Goal: Navigation & Orientation: Find specific page/section

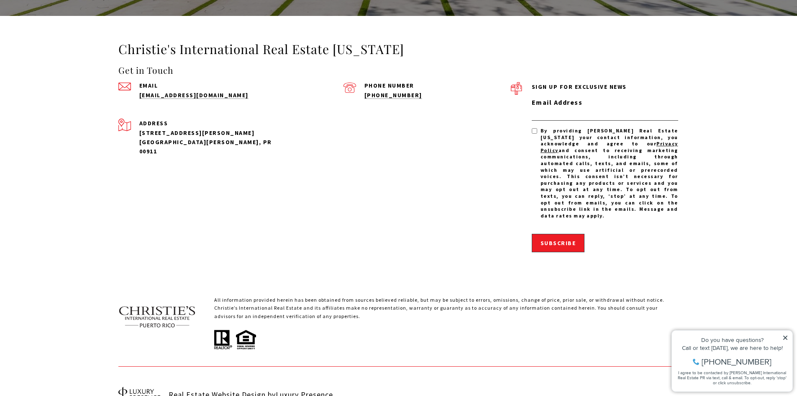
scroll to position [2603, 0]
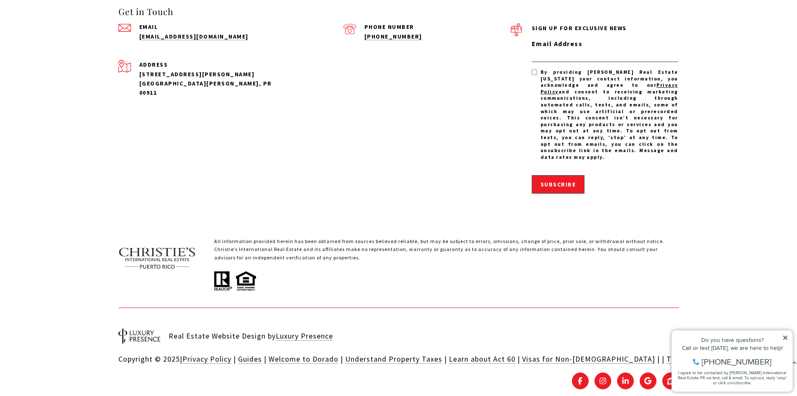
click at [785, 338] on icon at bounding box center [786, 337] width 4 height 4
click at [786, 335] on icon at bounding box center [786, 337] width 6 height 6
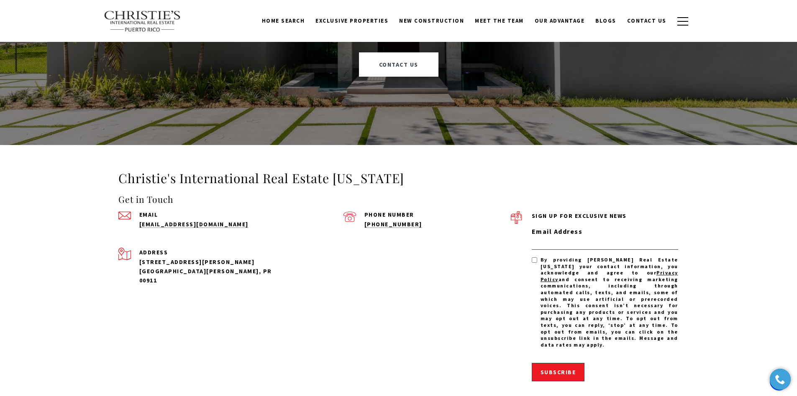
scroll to position [2310, 0]
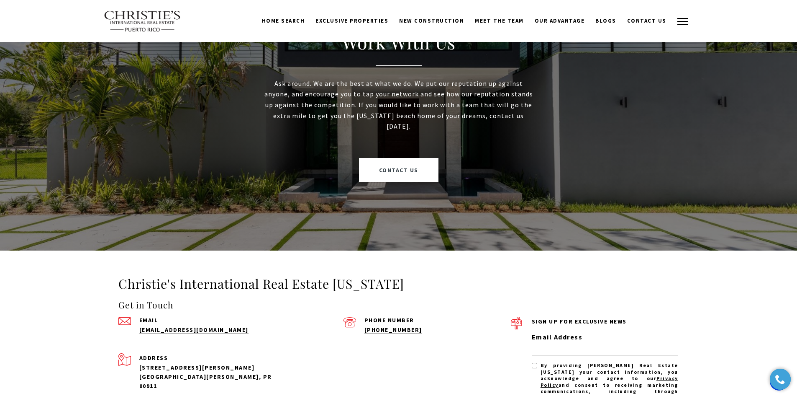
click at [675, 26] on button "button" at bounding box center [683, 21] width 22 height 24
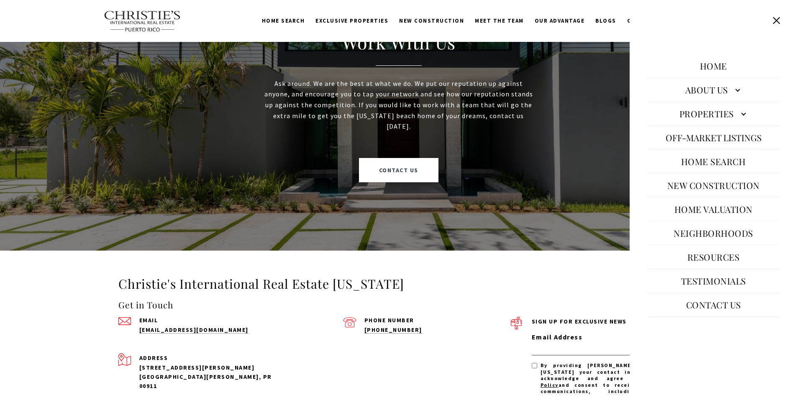
click at [729, 85] on link "About Us" at bounding box center [714, 90] width 134 height 20
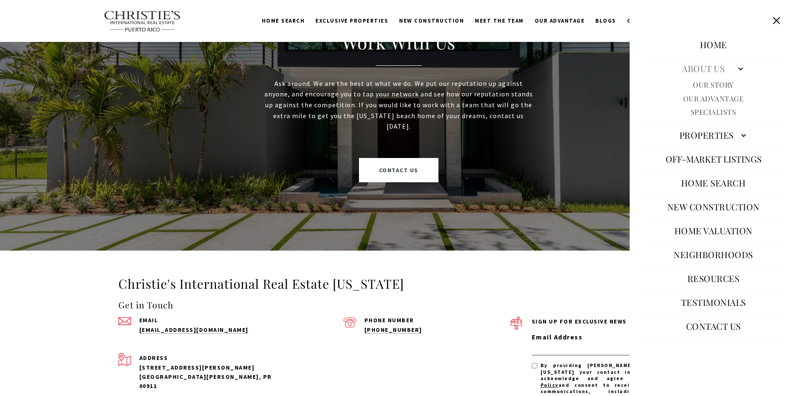
click at [734, 67] on link "About Us" at bounding box center [714, 68] width 134 height 20
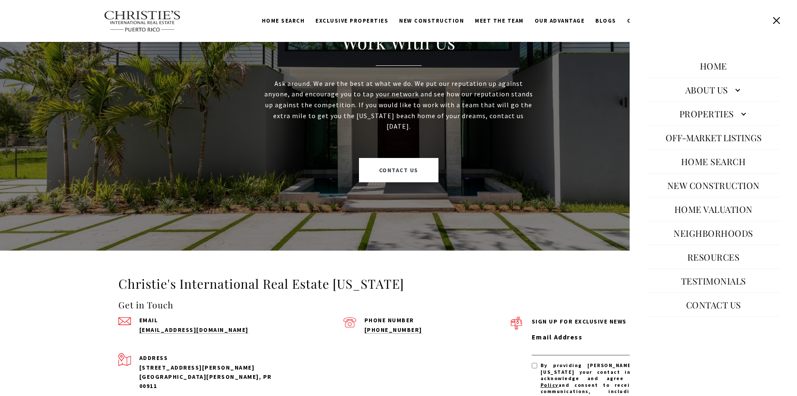
click at [735, 109] on link "Properties" at bounding box center [714, 113] width 134 height 20
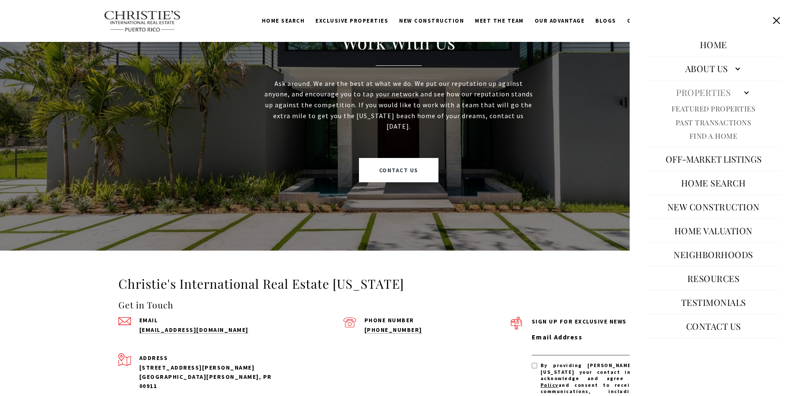
click at [737, 90] on link "Properties" at bounding box center [714, 92] width 134 height 20
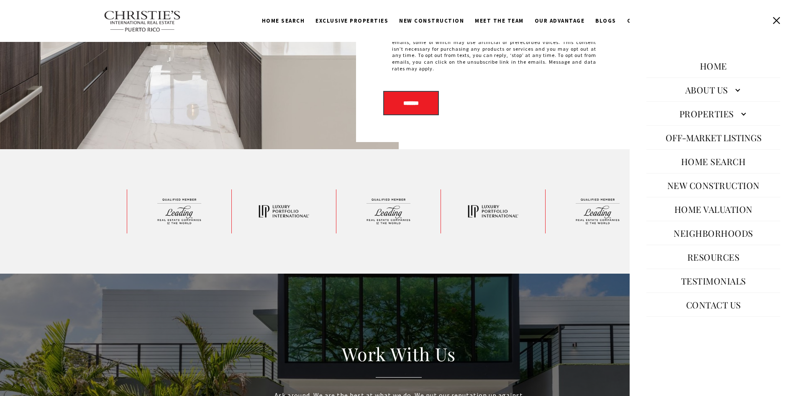
scroll to position [1891, 0]
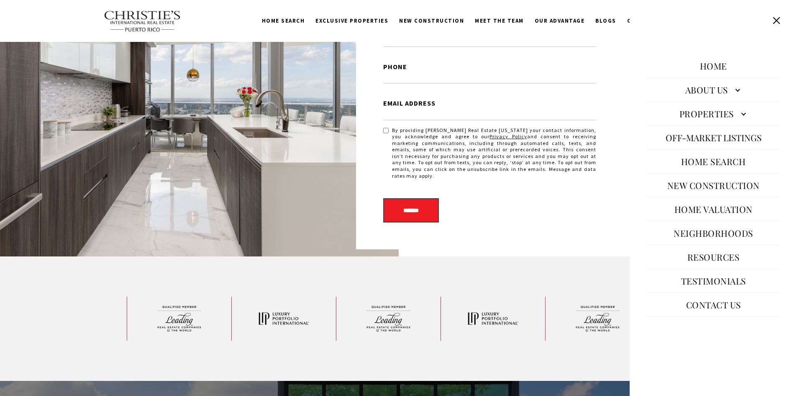
click at [774, 21] on button "Close this option" at bounding box center [777, 21] width 16 height 16
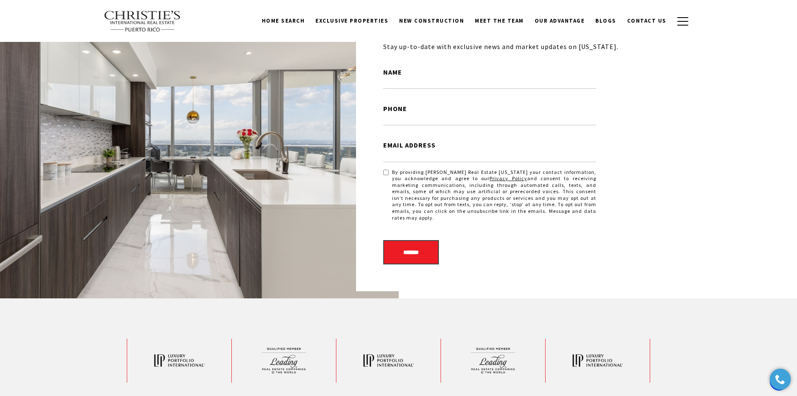
scroll to position [1766, 0]
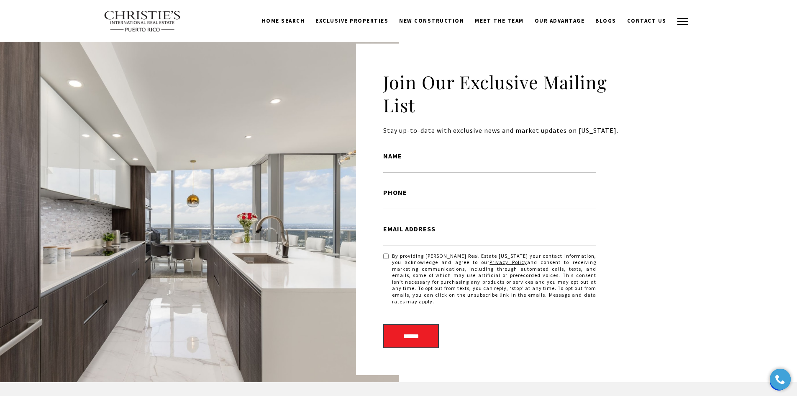
click at [678, 14] on button "button" at bounding box center [683, 21] width 22 height 24
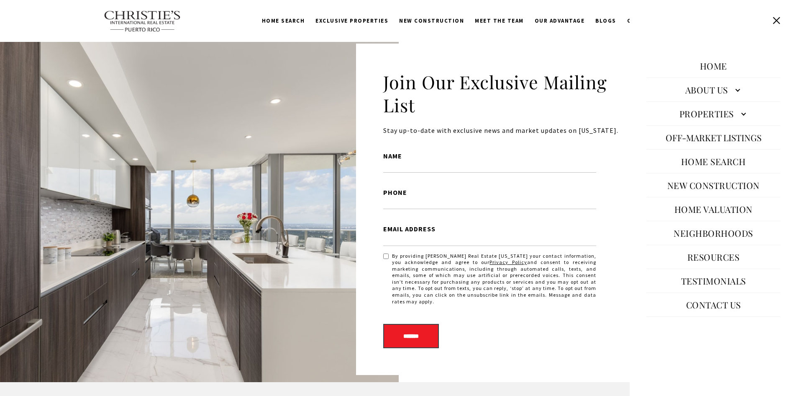
click at [730, 181] on link "New Construction" at bounding box center [713, 185] width 101 height 20
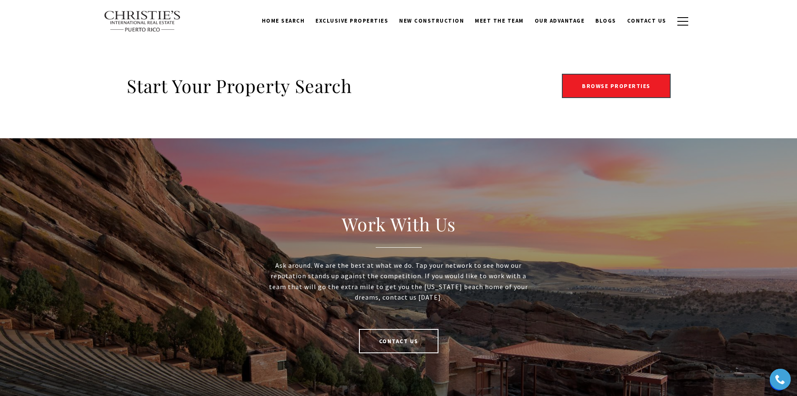
scroll to position [1465, 0]
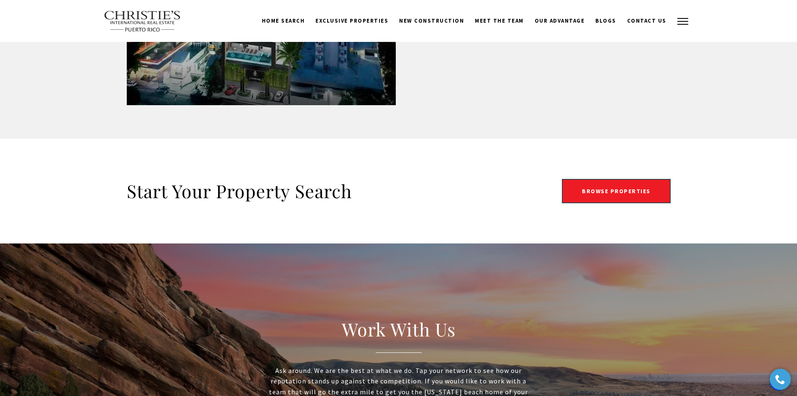
click at [688, 16] on button "button" at bounding box center [683, 21] width 22 height 24
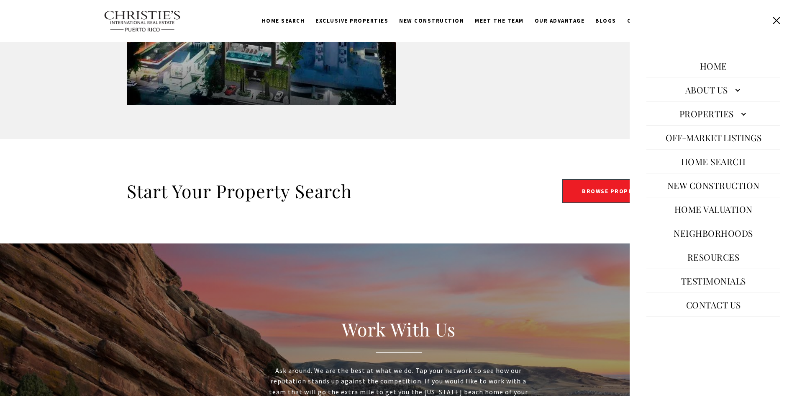
click at [776, 23] on button "Close this option" at bounding box center [777, 21] width 16 height 16
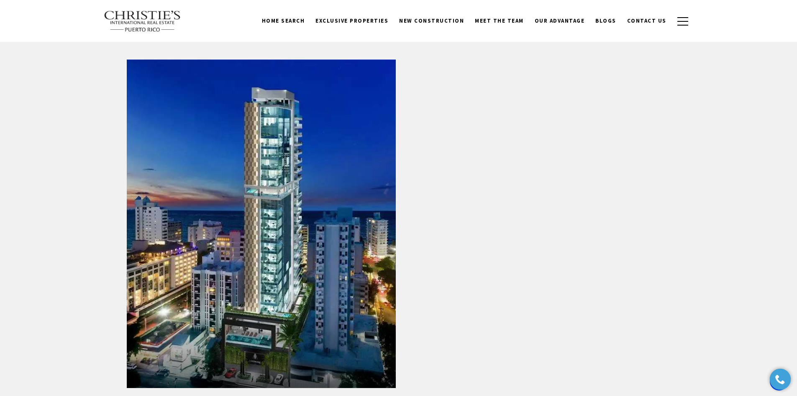
scroll to position [1172, 0]
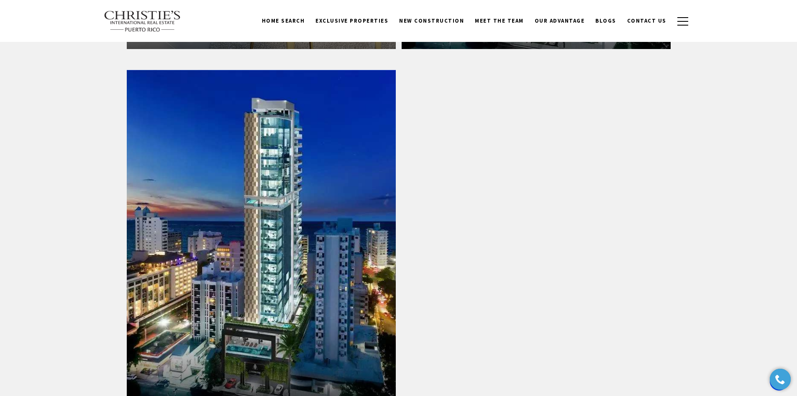
click at [158, 19] on img at bounding box center [143, 21] width 78 height 22
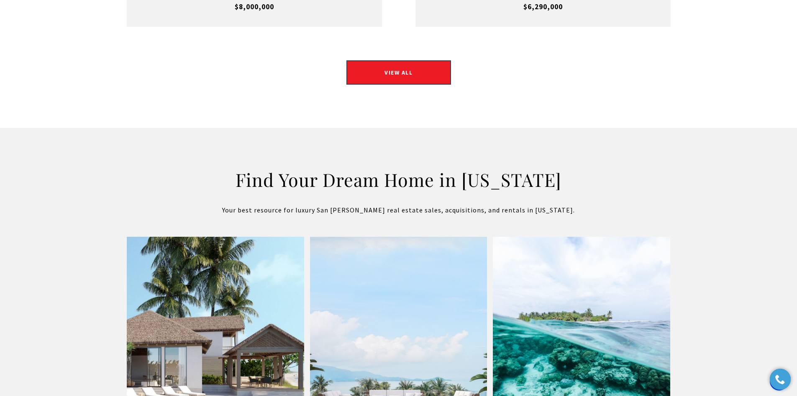
scroll to position [2603, 0]
